Goal: Task Accomplishment & Management: Use online tool/utility

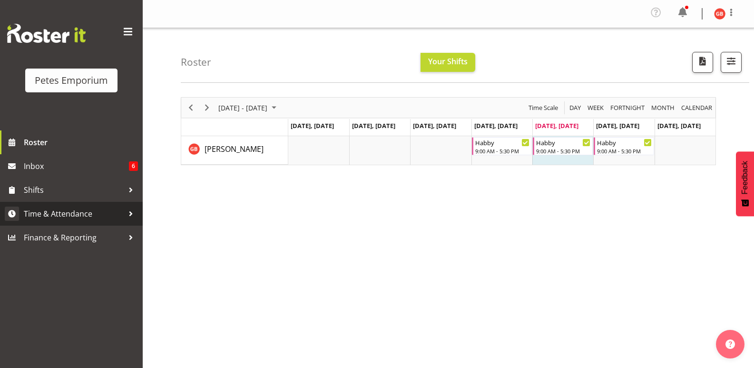
click at [69, 217] on span "Time & Attendance" at bounding box center [74, 214] width 100 height 14
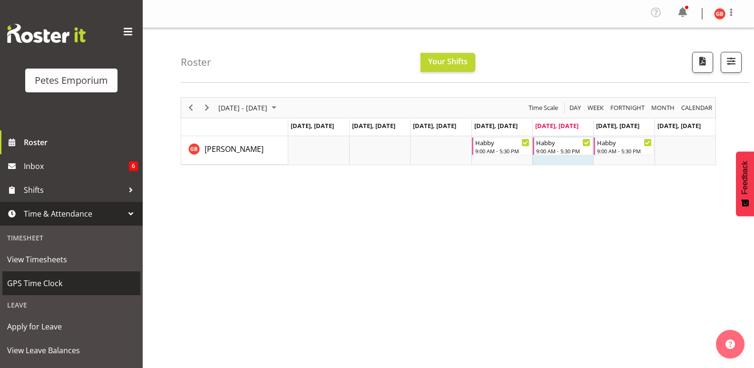
click at [54, 281] on span "GPS Time Clock" at bounding box center [71, 283] width 128 height 14
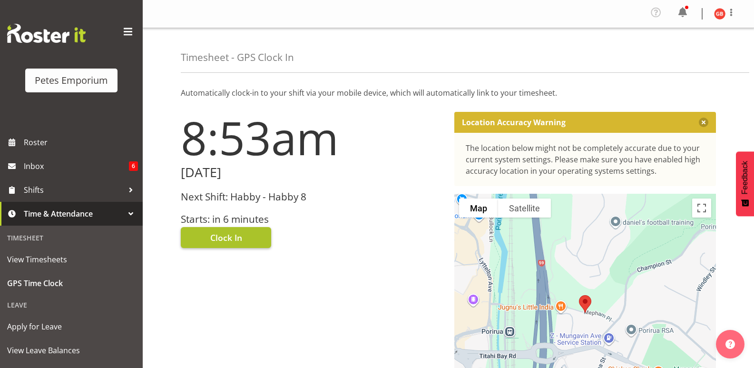
click at [243, 229] on button "Clock In" at bounding box center [226, 237] width 90 height 21
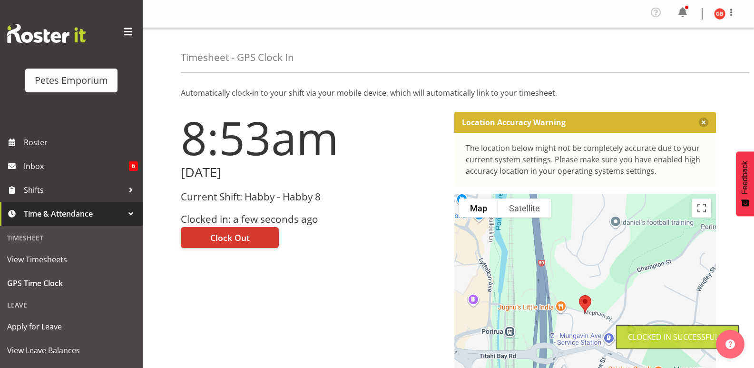
click at [721, 12] on img at bounding box center [719, 13] width 11 height 11
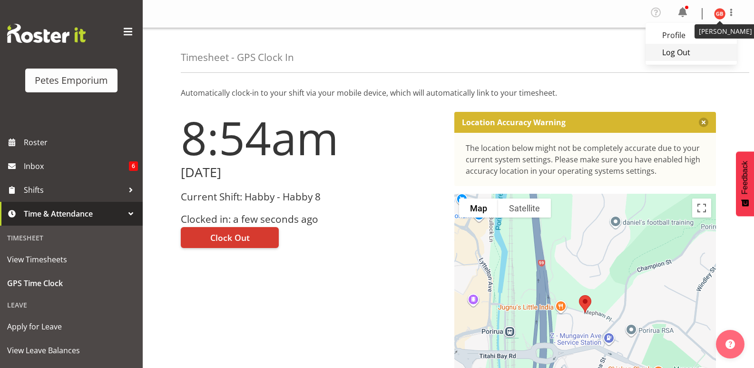
click at [675, 54] on link "Log Out" at bounding box center [691, 52] width 91 height 17
